Goal: Task Accomplishment & Management: Manage account settings

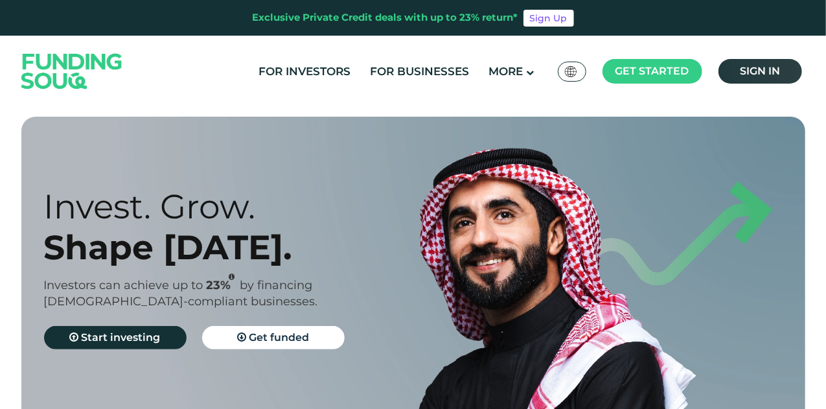
click at [769, 67] on span "Sign in" at bounding box center [760, 71] width 40 height 12
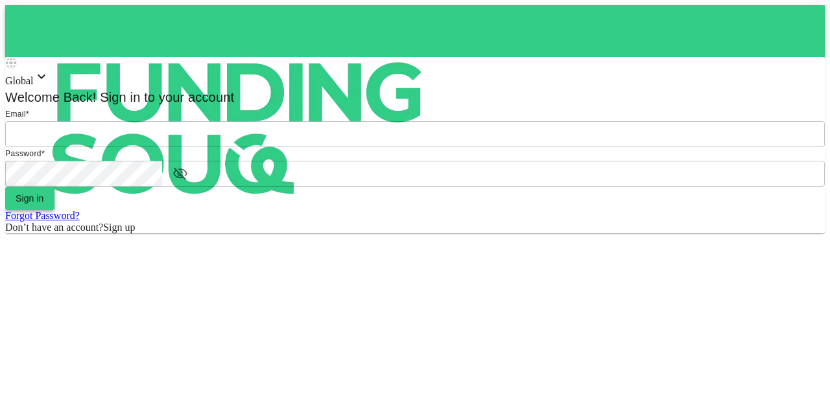
type input "[EMAIL_ADDRESS][PERSON_NAME][DOMAIN_NAME]"
click at [54, 210] on button "Sign in" at bounding box center [29, 198] width 49 height 23
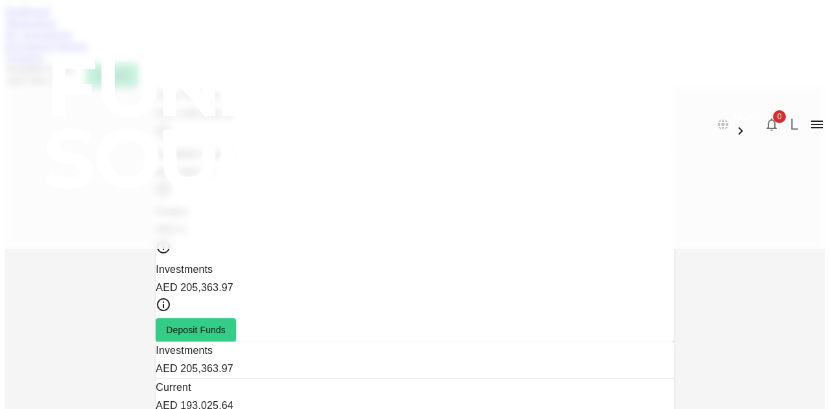
click at [73, 40] on link "My Investments" at bounding box center [38, 34] width 67 height 11
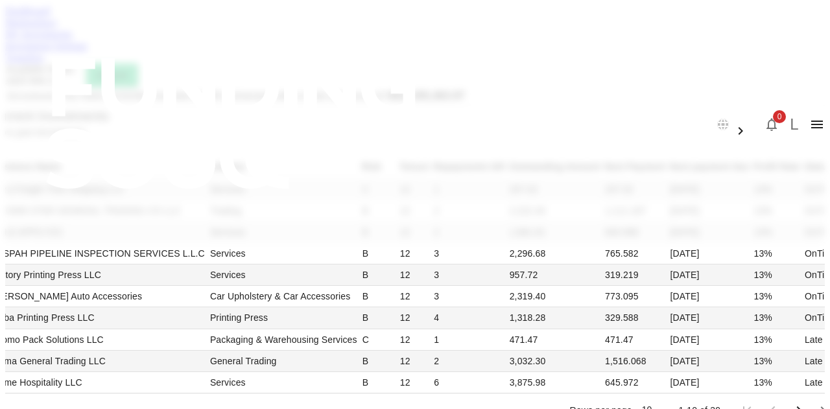
click at [87, 51] on link "Investment Settings" at bounding box center [46, 45] width 82 height 11
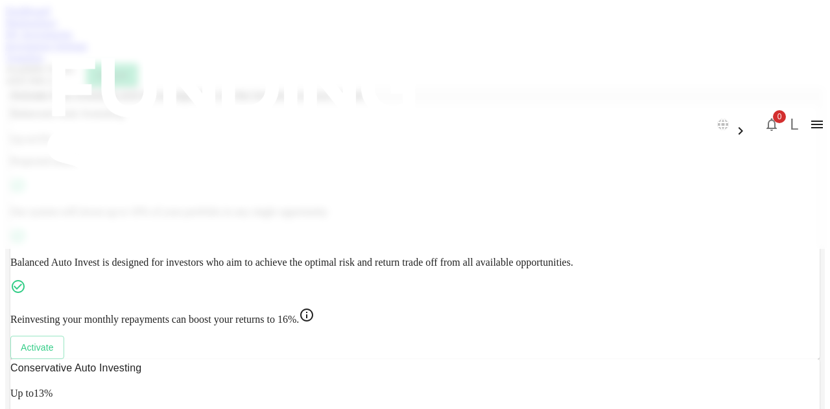
click at [44, 63] on link "Transfers" at bounding box center [24, 57] width 39 height 11
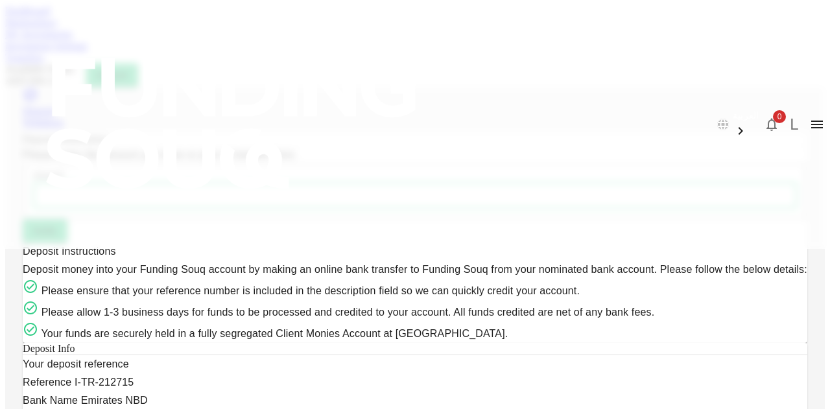
scroll to position [384, 0]
click at [87, 51] on link "Investment Settings" at bounding box center [46, 45] width 82 height 11
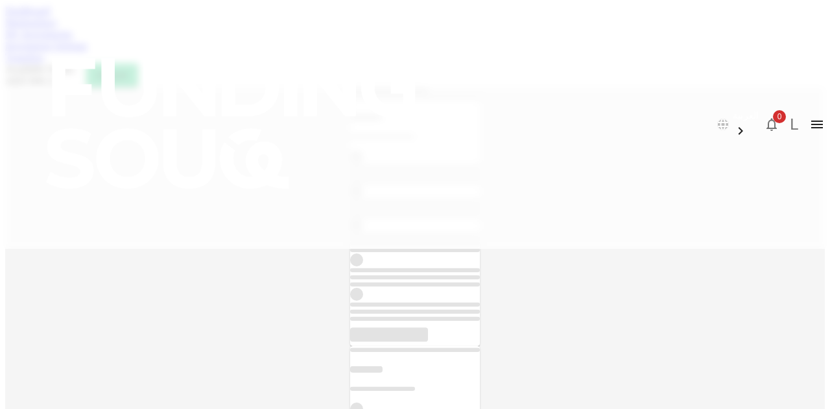
scroll to position [222, 0]
click at [467, 68] on div "Dashboard Marketplace My Investments Investment Settings Transfers Available Fu…" at bounding box center [414, 46] width 819 height 82
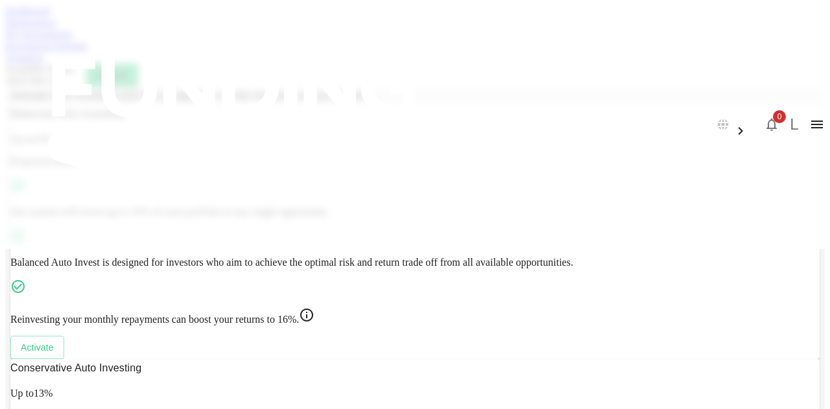
click at [44, 63] on link "Transfers" at bounding box center [24, 57] width 39 height 11
